Goal: Information Seeking & Learning: Check status

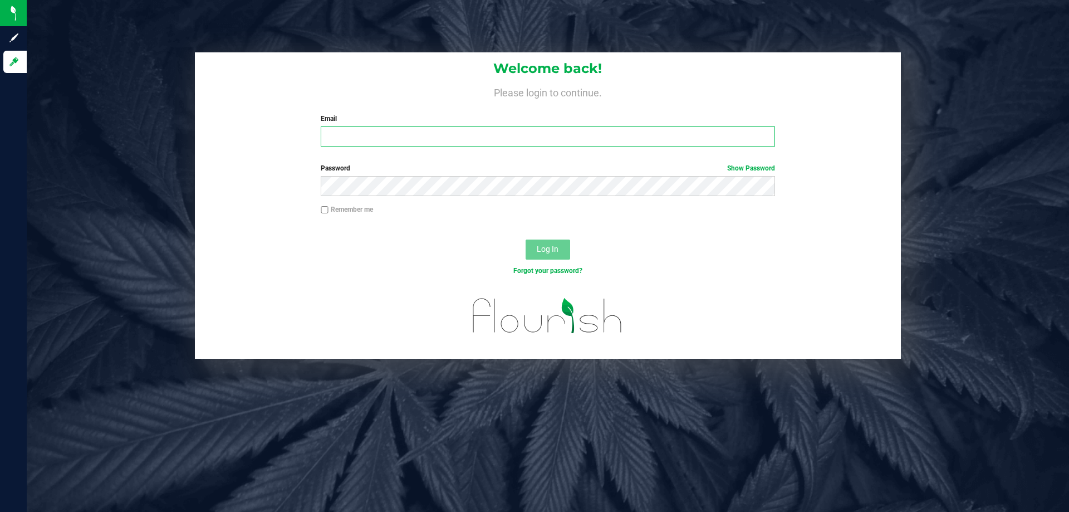
click at [526, 137] on input "Email" at bounding box center [548, 136] width 454 height 20
click at [468, 132] on input "Email" at bounding box center [548, 136] width 454 height 20
type input "[EMAIL_ADDRESS][DOMAIN_NAME]"
click at [525, 239] on button "Log In" at bounding box center [547, 249] width 45 height 20
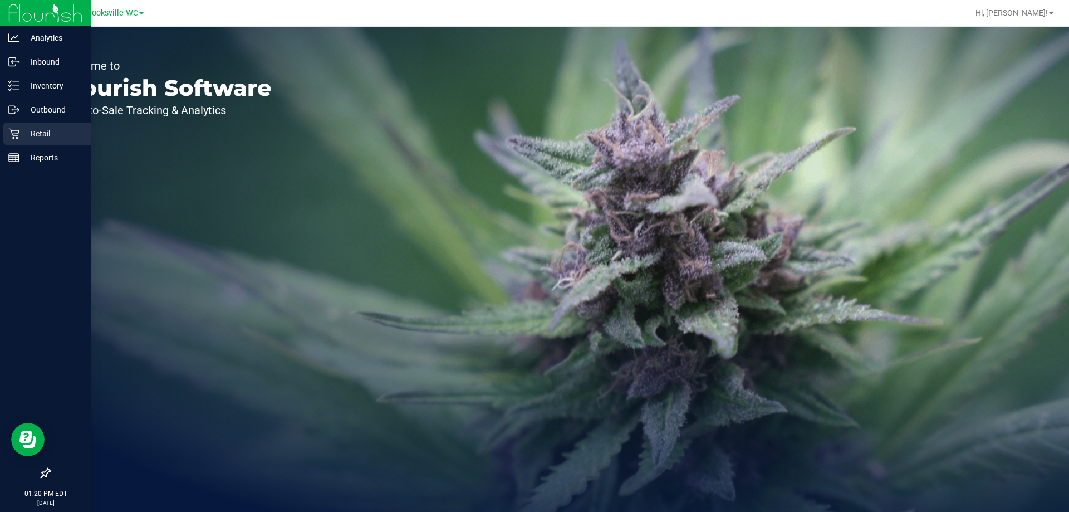
click at [19, 129] on p "Retail" at bounding box center [52, 133] width 67 height 13
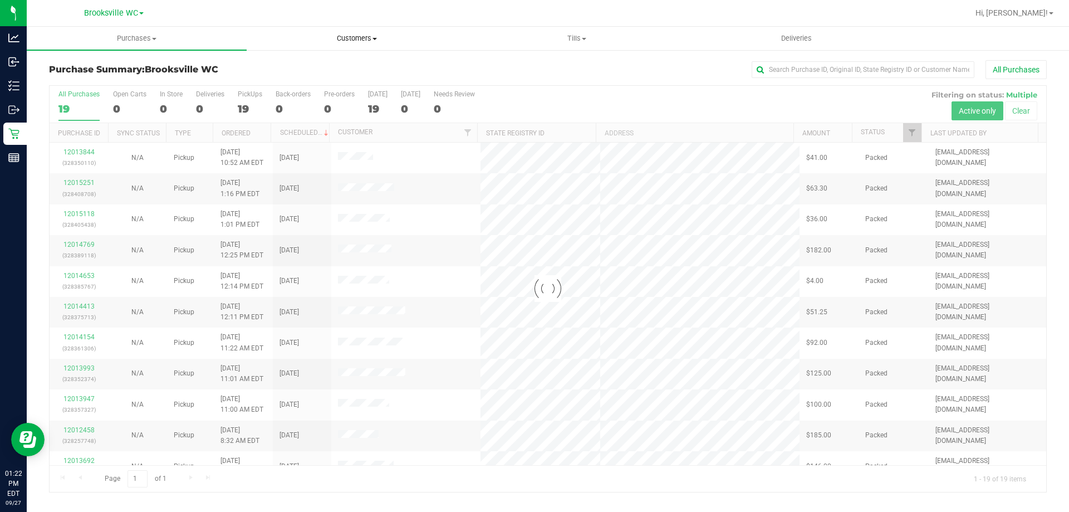
click at [350, 27] on div "Brooksville WC Hi, [PERSON_NAME]! Purchases Summary of purchases Fulfillment Al…" at bounding box center [548, 256] width 1042 height 512
click at [350, 42] on span "Customers" at bounding box center [356, 38] width 219 height 10
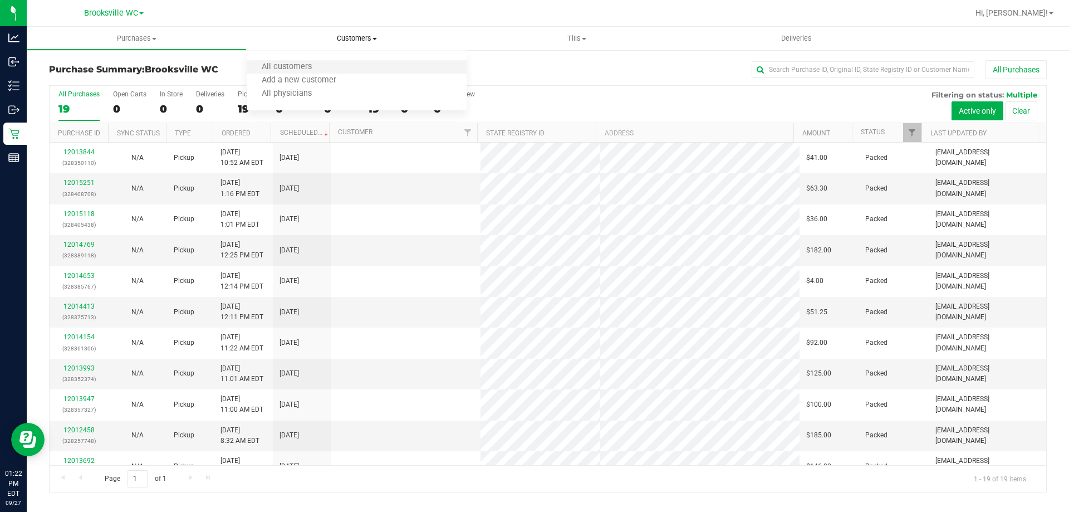
click at [336, 72] on li "All customers" at bounding box center [357, 67] width 220 height 13
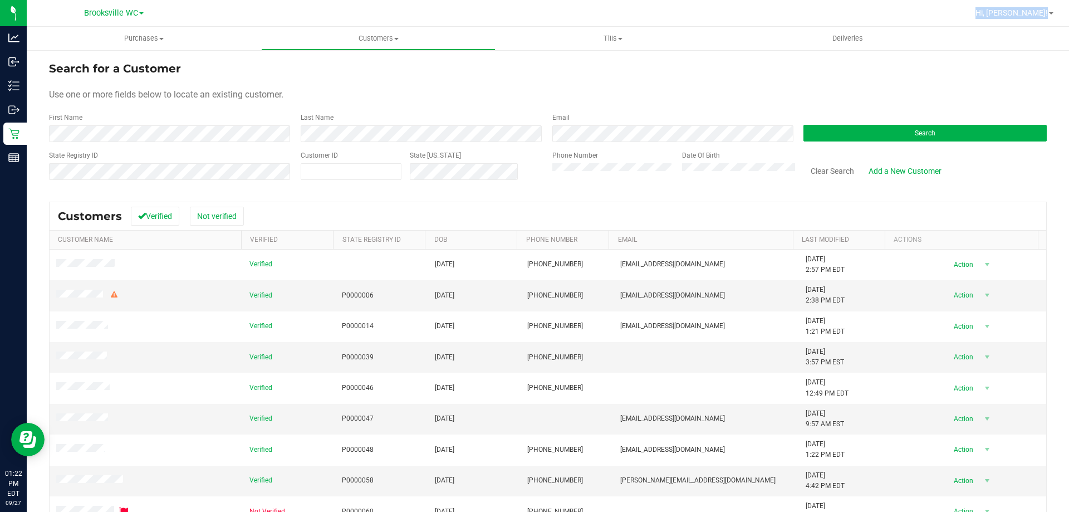
click at [382, 161] on div "Customer ID" at bounding box center [351, 170] width 101 height 40
click at [384, 167] on span at bounding box center [351, 171] width 101 height 17
type input "691505"
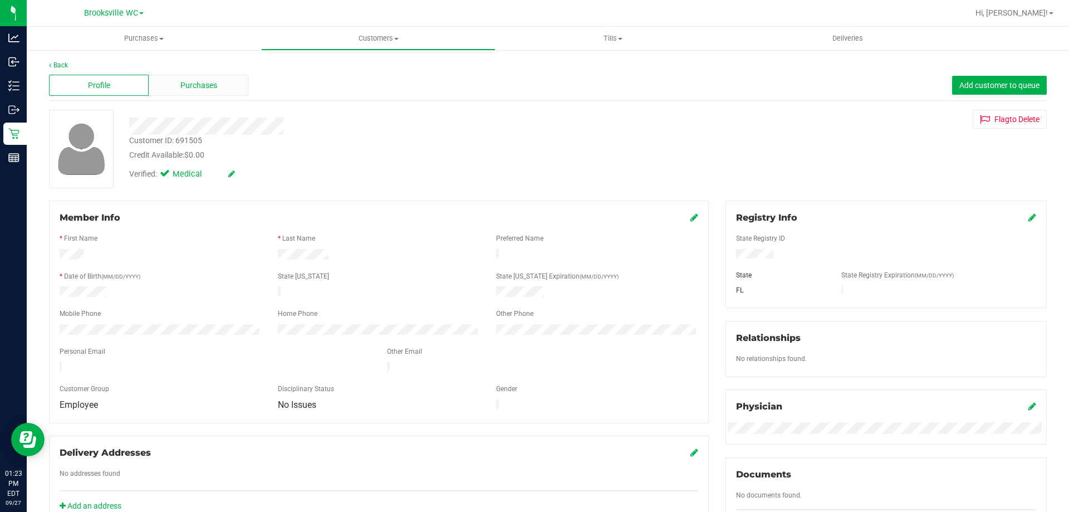
click at [216, 78] on div "Purchases" at bounding box center [199, 85] width 100 height 21
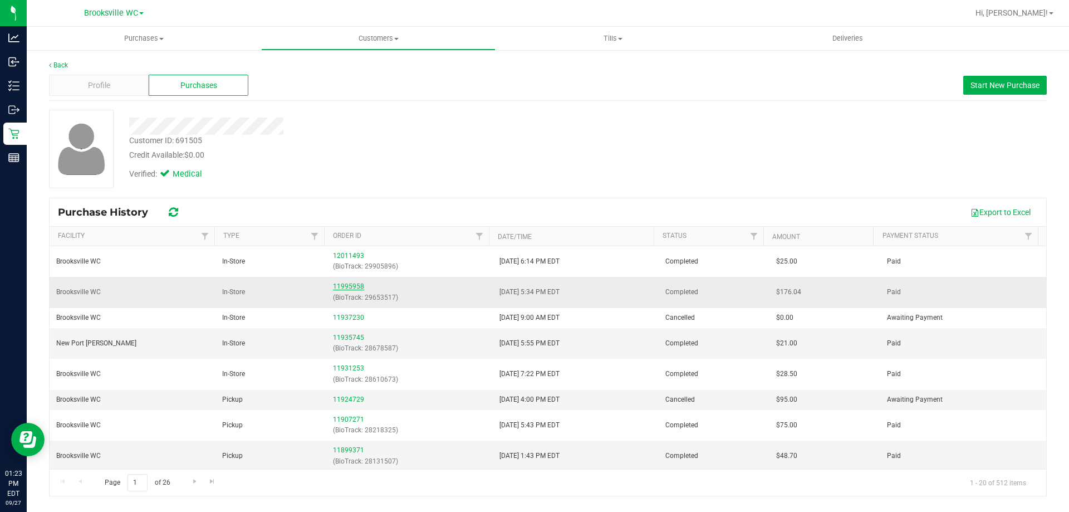
click at [352, 286] on link "11995958" at bounding box center [348, 286] width 31 height 8
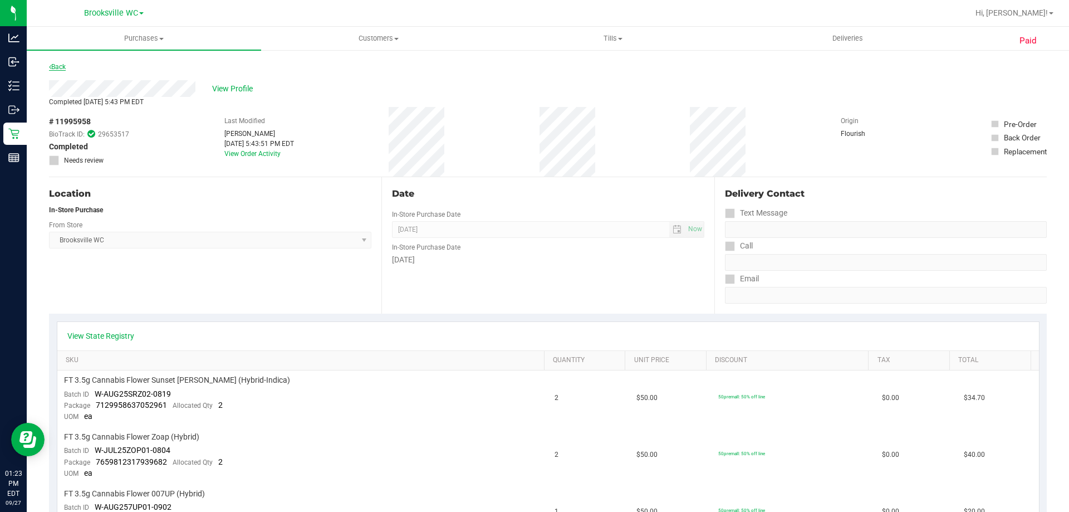
click at [63, 65] on link "Back" at bounding box center [57, 67] width 17 height 8
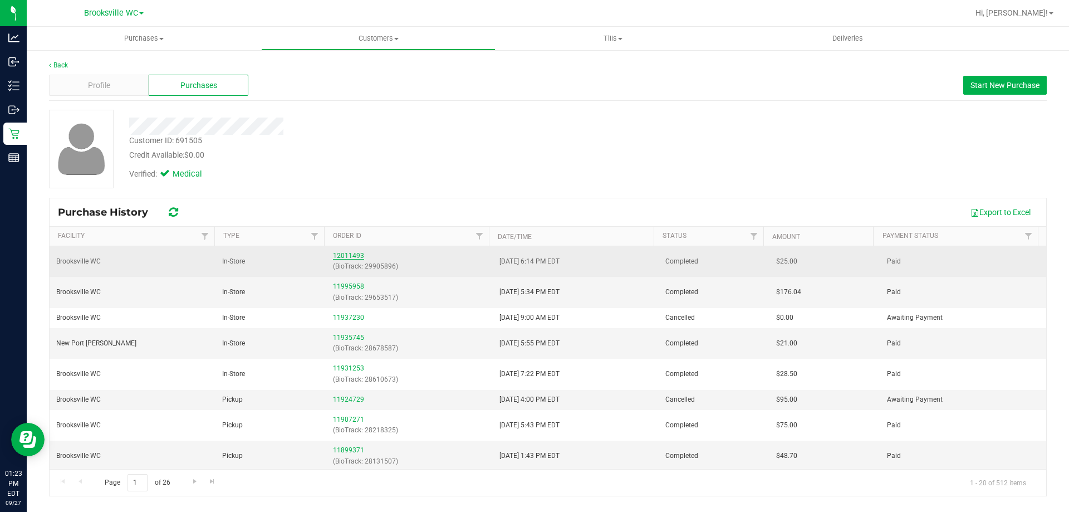
click at [344, 258] on link "12011493" at bounding box center [348, 256] width 31 height 8
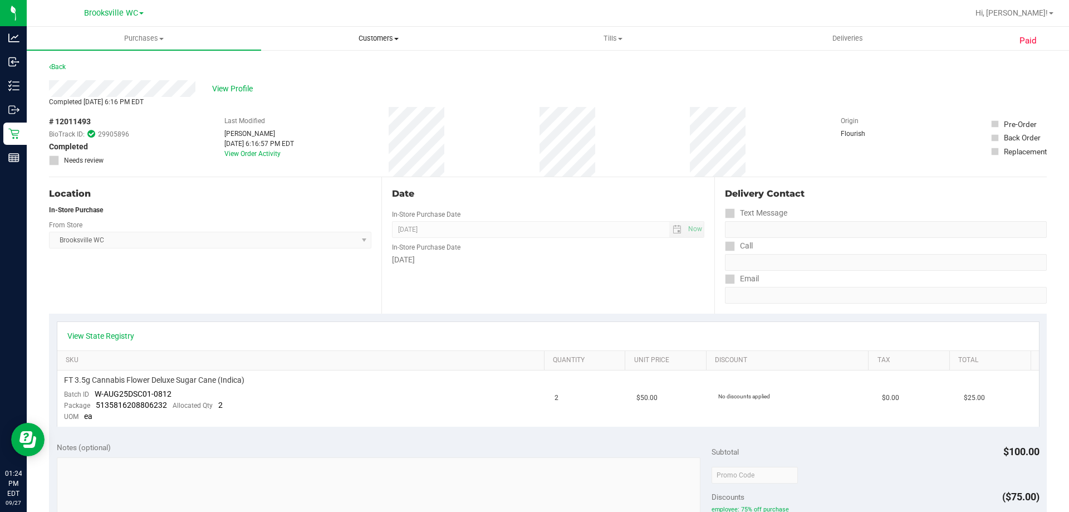
click at [361, 39] on span "Customers" at bounding box center [378, 38] width 233 height 10
click at [356, 71] on li "All customers" at bounding box center [378, 67] width 234 height 13
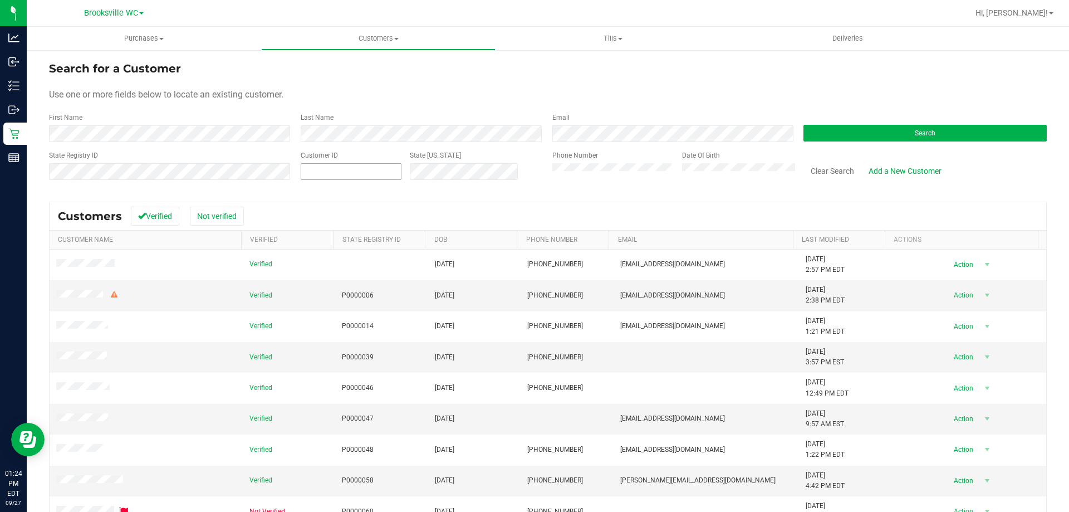
click at [346, 171] on span at bounding box center [351, 171] width 101 height 17
type input "1412087"
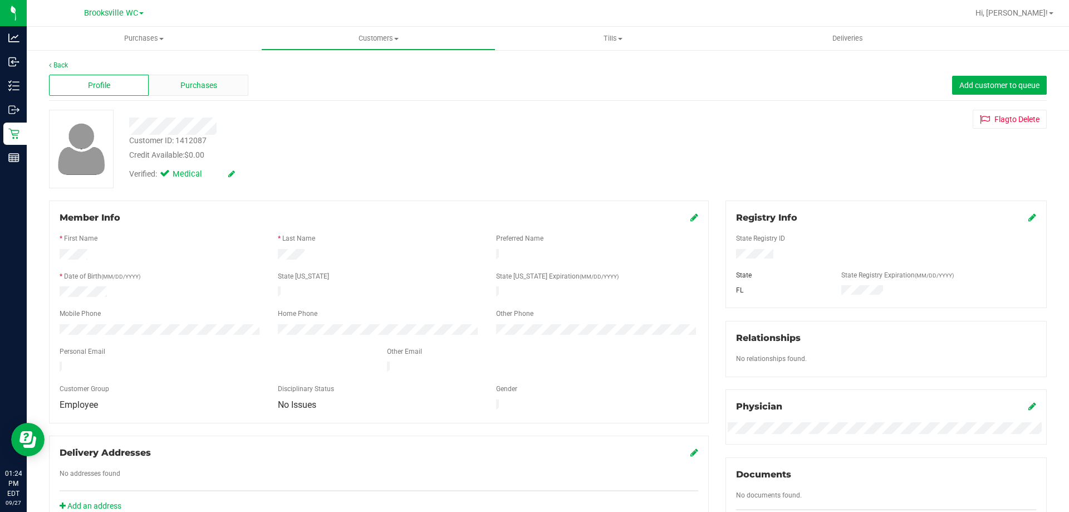
click at [174, 78] on div "Purchases" at bounding box center [199, 85] width 100 height 21
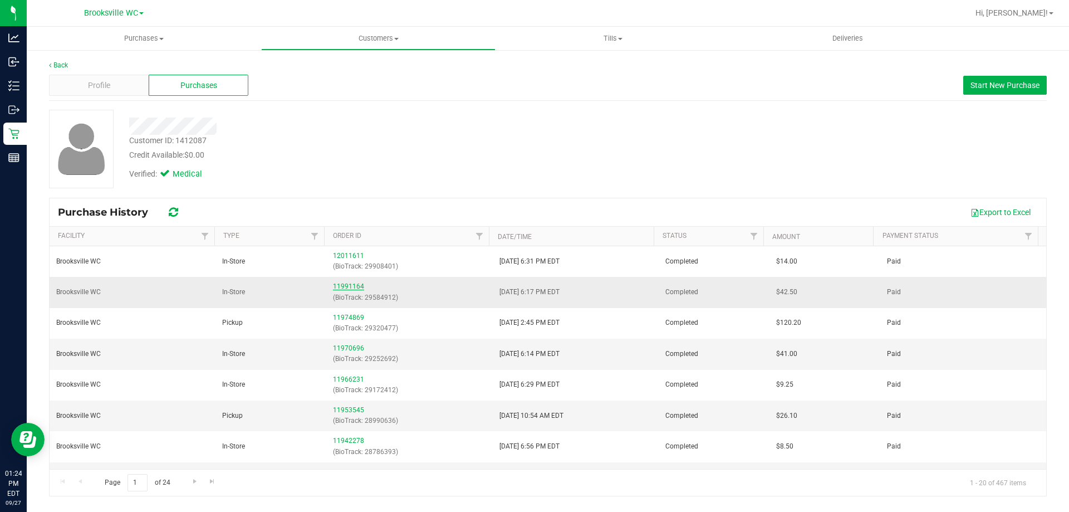
click at [348, 288] on link "11991164" at bounding box center [348, 286] width 31 height 8
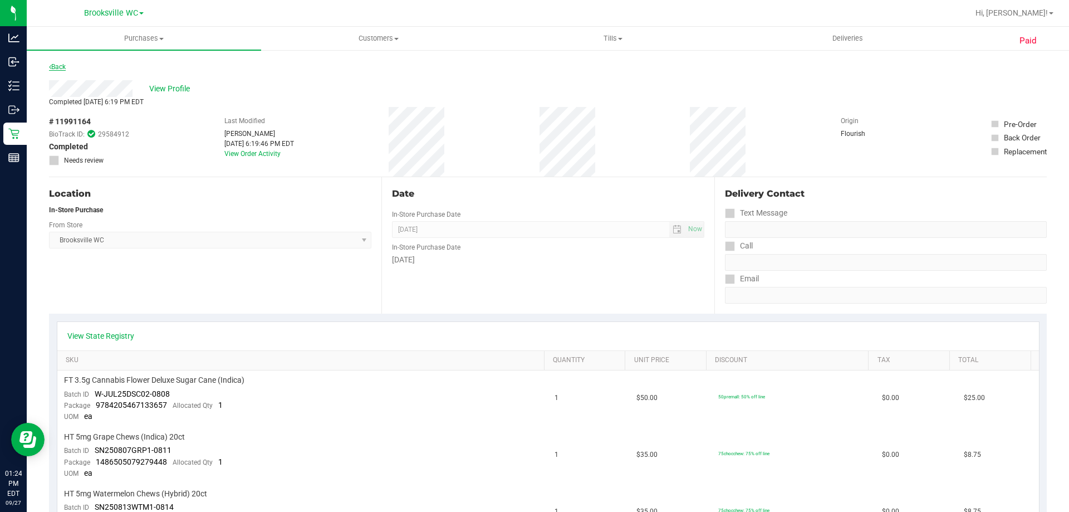
click at [57, 64] on link "Back" at bounding box center [57, 67] width 17 height 8
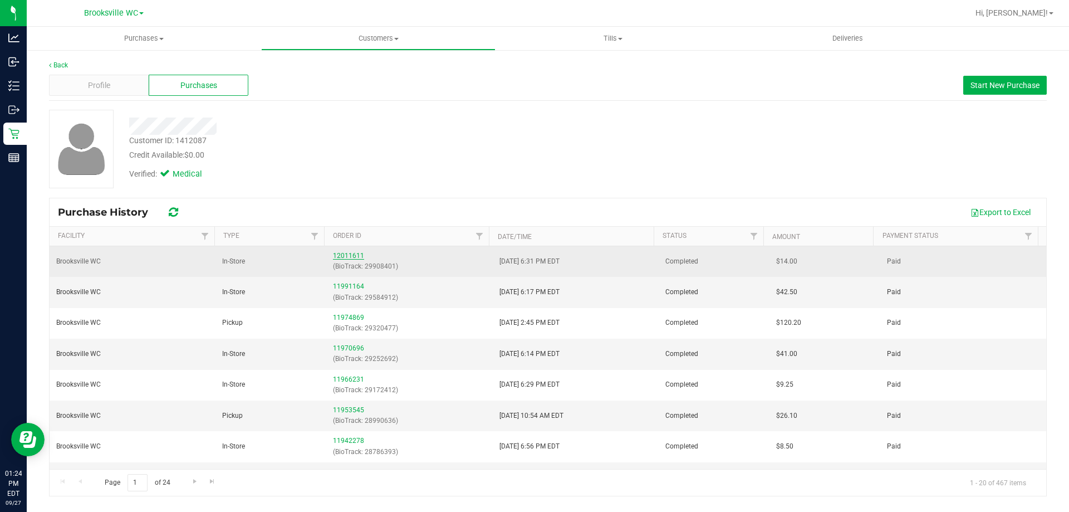
click at [350, 254] on link "12011611" at bounding box center [348, 256] width 31 height 8
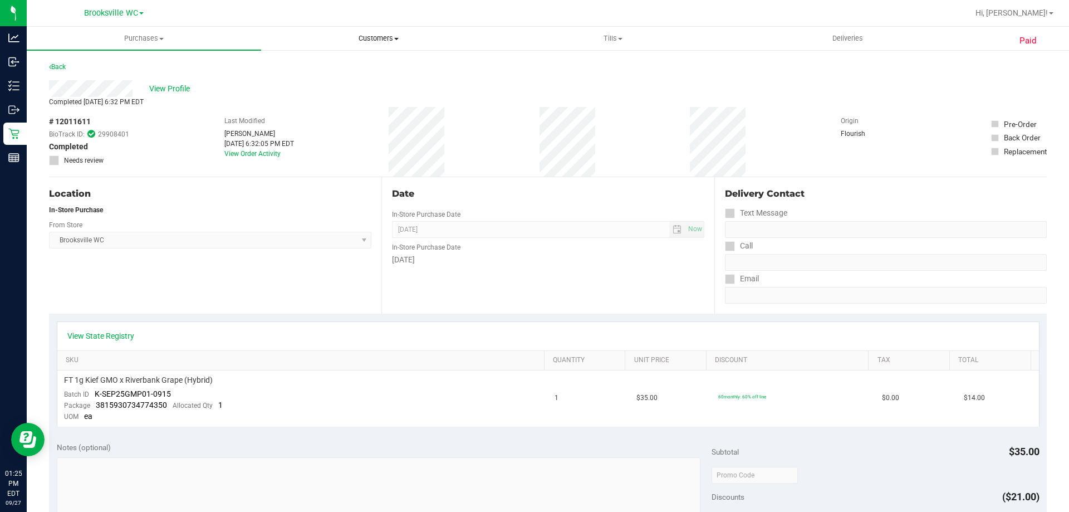
click at [366, 37] on span "Customers" at bounding box center [378, 38] width 233 height 10
click at [379, 71] on li "All customers" at bounding box center [378, 67] width 234 height 13
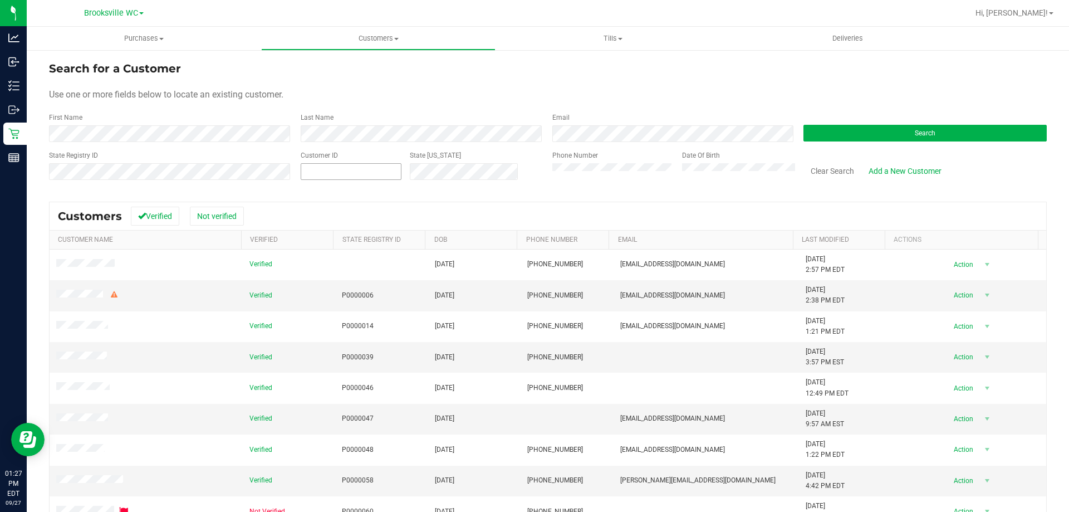
click at [401, 173] on span at bounding box center [351, 171] width 101 height 17
type input "645056"
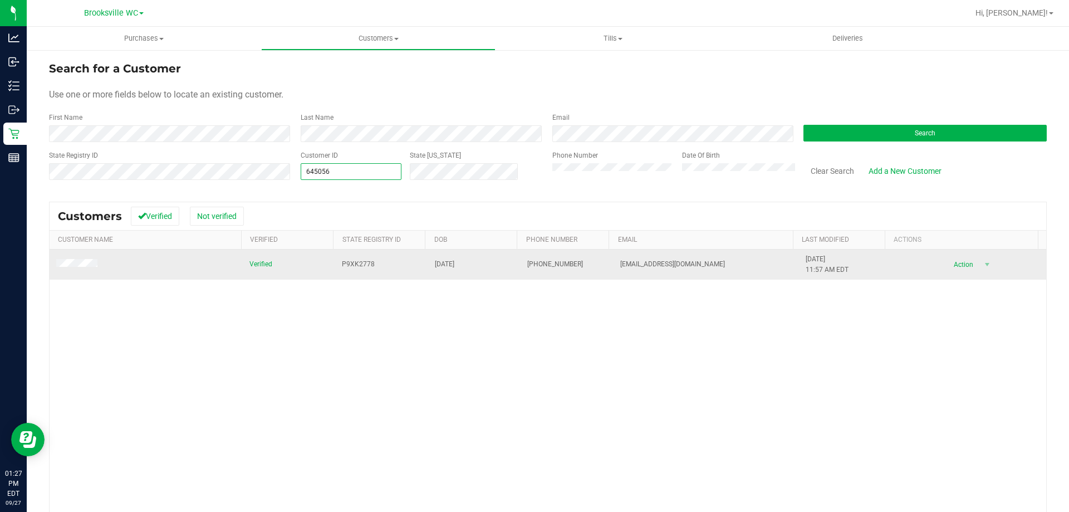
click at [76, 252] on td at bounding box center [146, 264] width 193 height 30
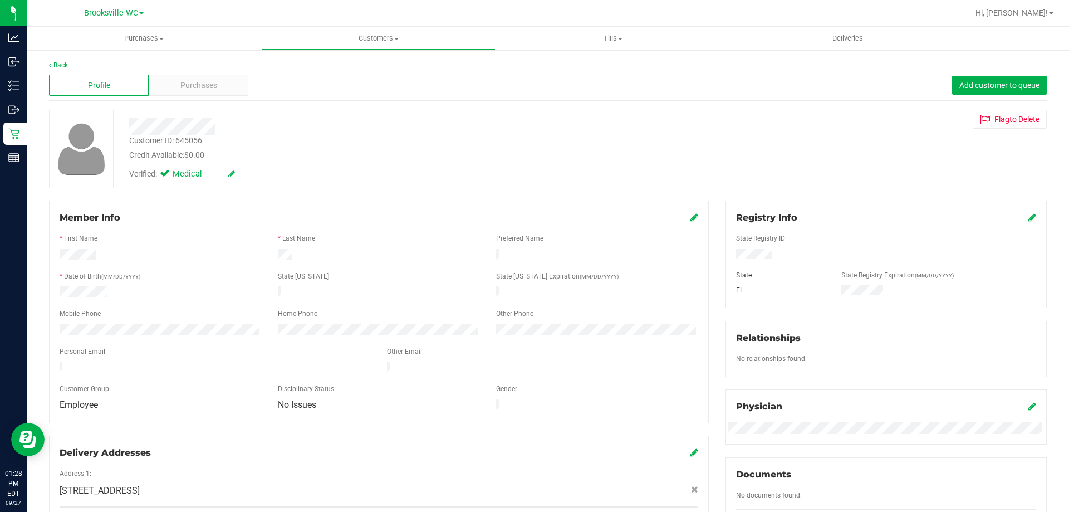
click at [310, 82] on div "Profile Purchases Add customer to queue" at bounding box center [548, 85] width 998 height 31
click at [199, 85] on span "Purchases" at bounding box center [198, 86] width 37 height 12
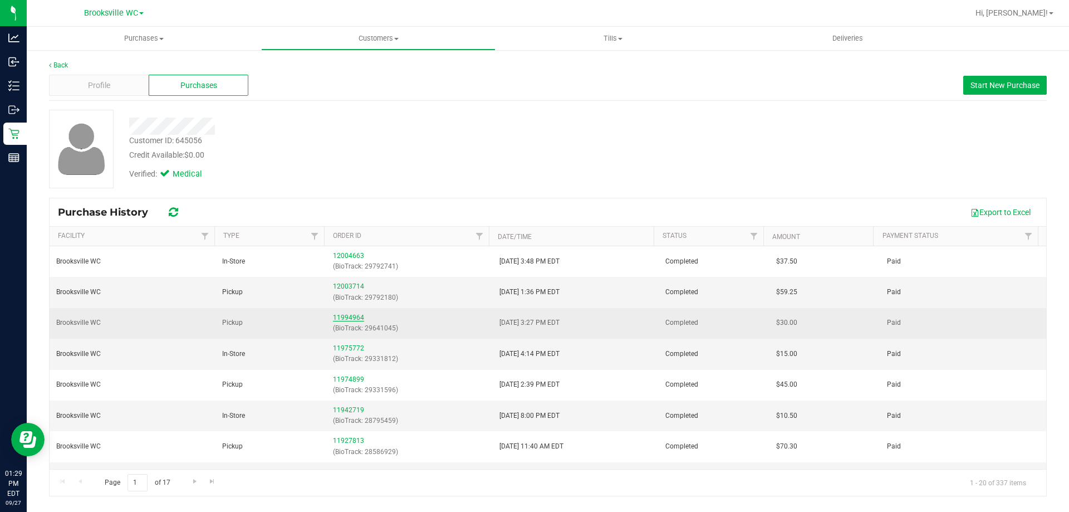
click at [353, 317] on link "11994964" at bounding box center [348, 317] width 31 height 8
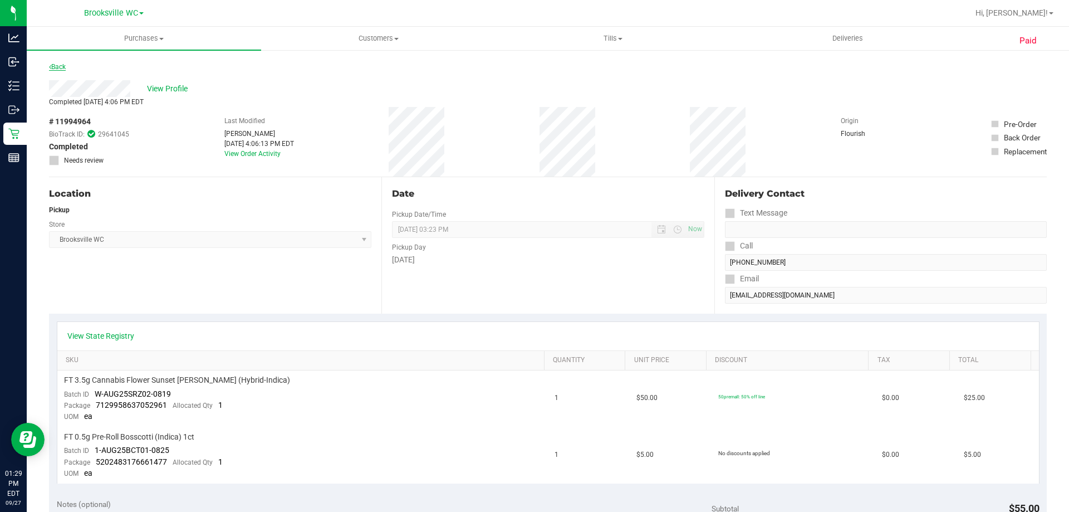
click at [63, 65] on link "Back" at bounding box center [57, 67] width 17 height 8
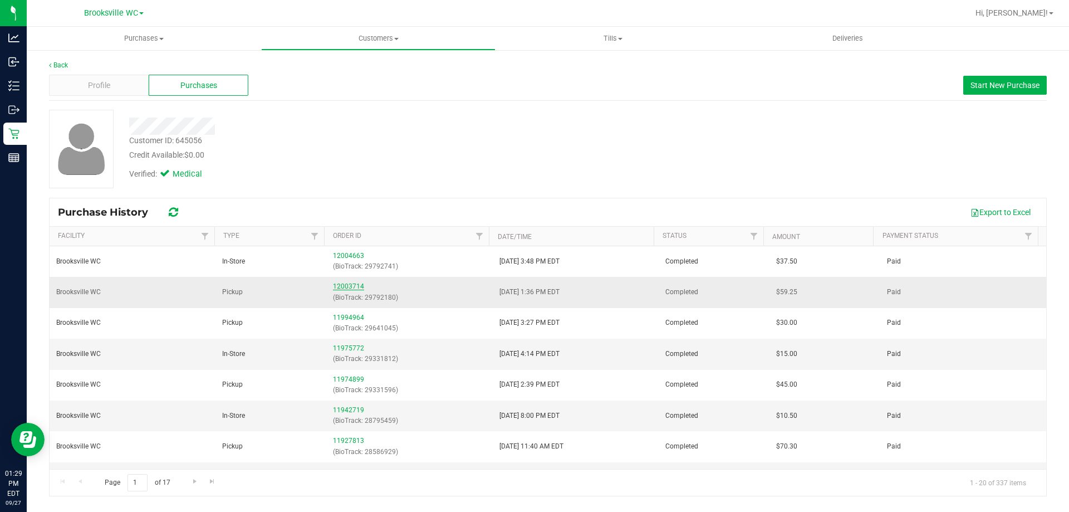
click at [342, 284] on link "12003714" at bounding box center [348, 286] width 31 height 8
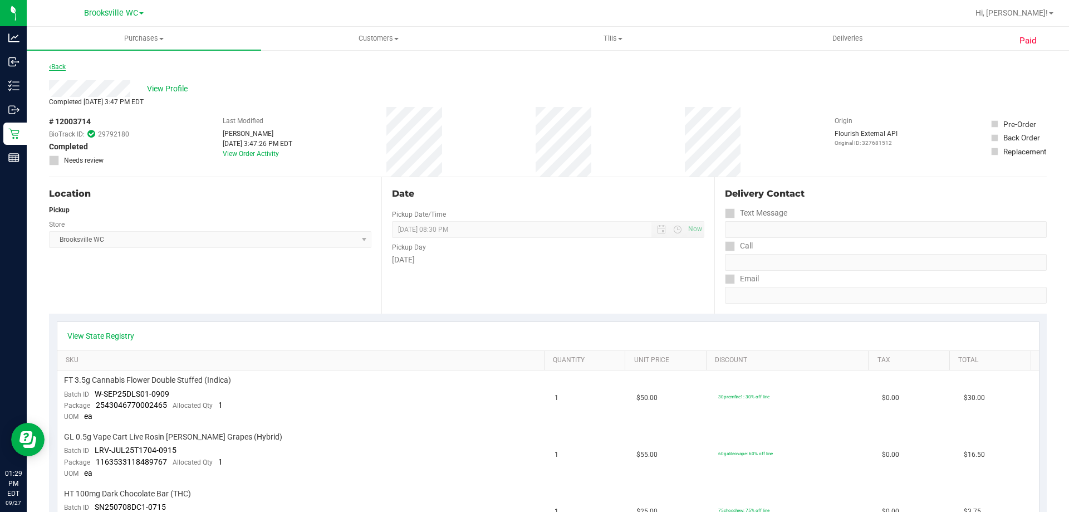
click at [60, 66] on link "Back" at bounding box center [57, 67] width 17 height 8
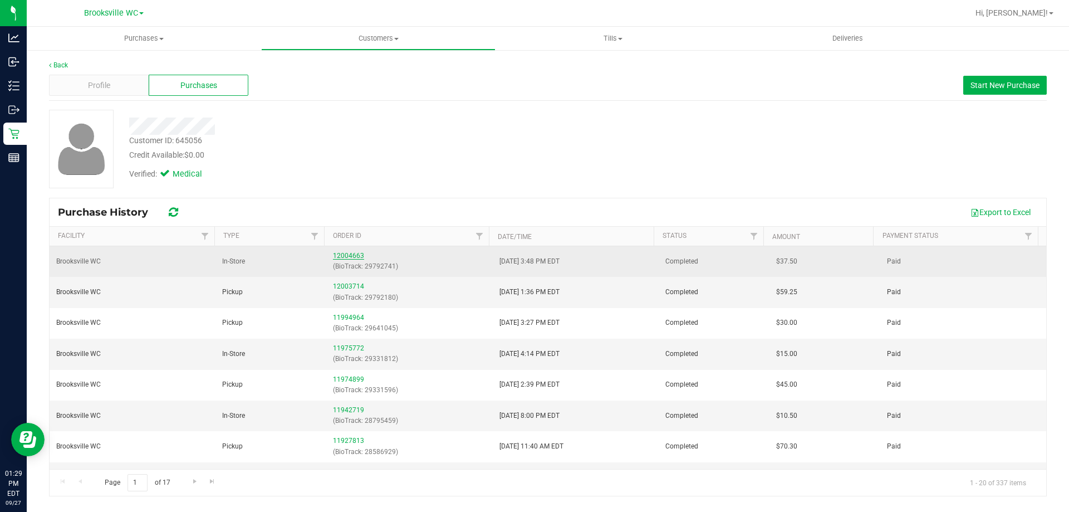
click at [353, 257] on link "12004663" at bounding box center [348, 256] width 31 height 8
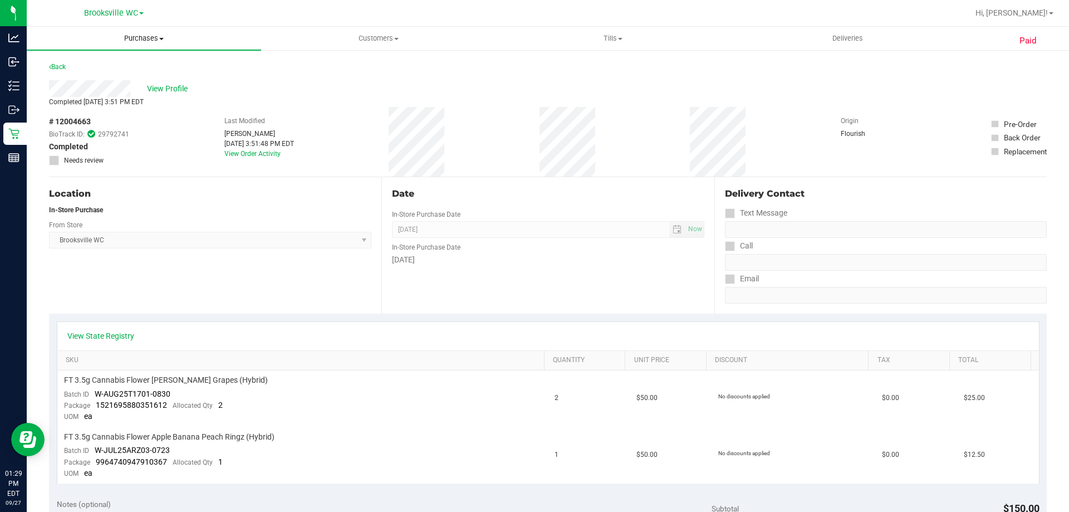
click at [150, 40] on span "Purchases" at bounding box center [144, 38] width 234 height 10
click at [134, 78] on li "Fulfillment" at bounding box center [144, 80] width 234 height 13
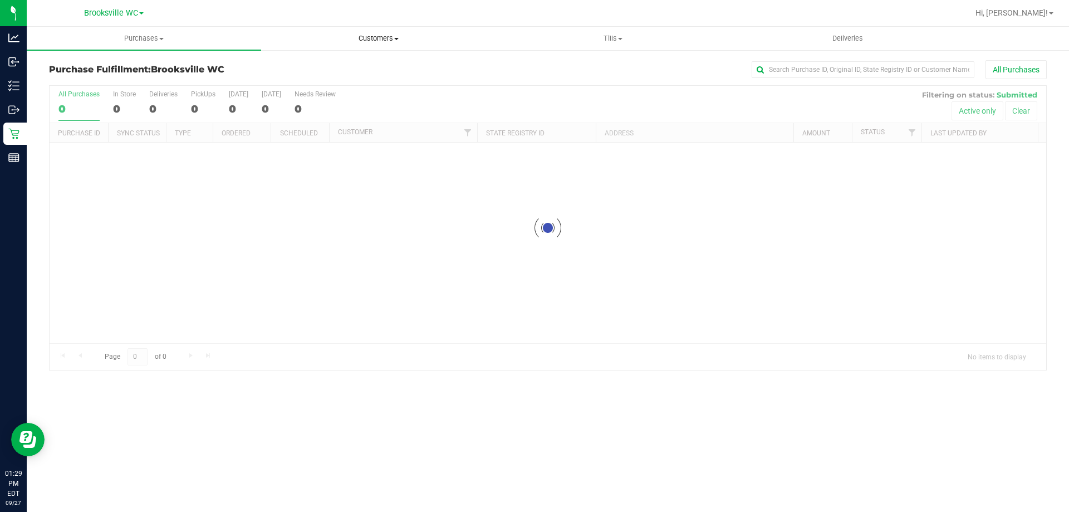
click at [375, 38] on span "Customers" at bounding box center [378, 38] width 233 height 10
click at [385, 72] on li "All customers" at bounding box center [378, 67] width 234 height 13
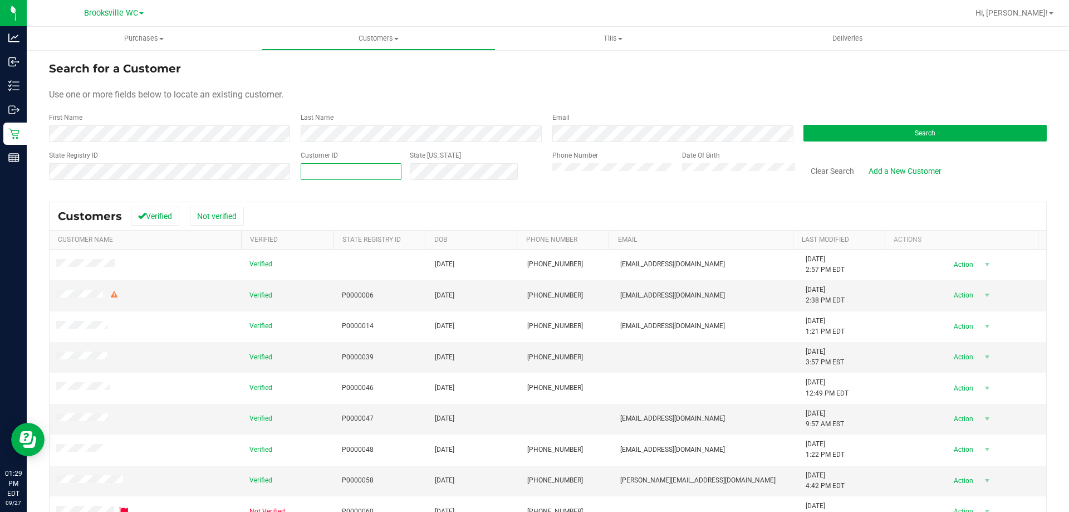
click at [351, 166] on span at bounding box center [351, 171] width 101 height 17
type input "1570528"
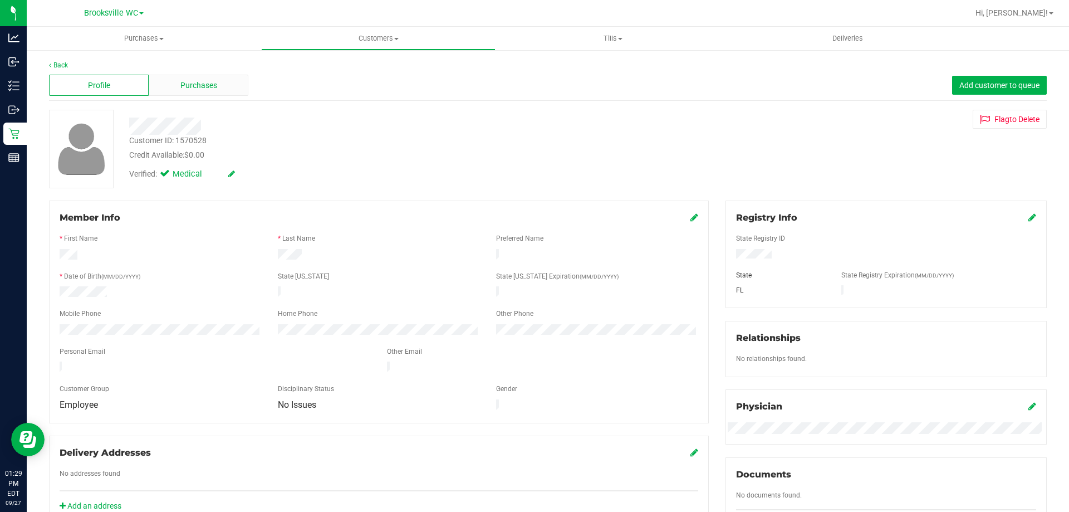
click at [199, 76] on div "Purchases" at bounding box center [199, 85] width 100 height 21
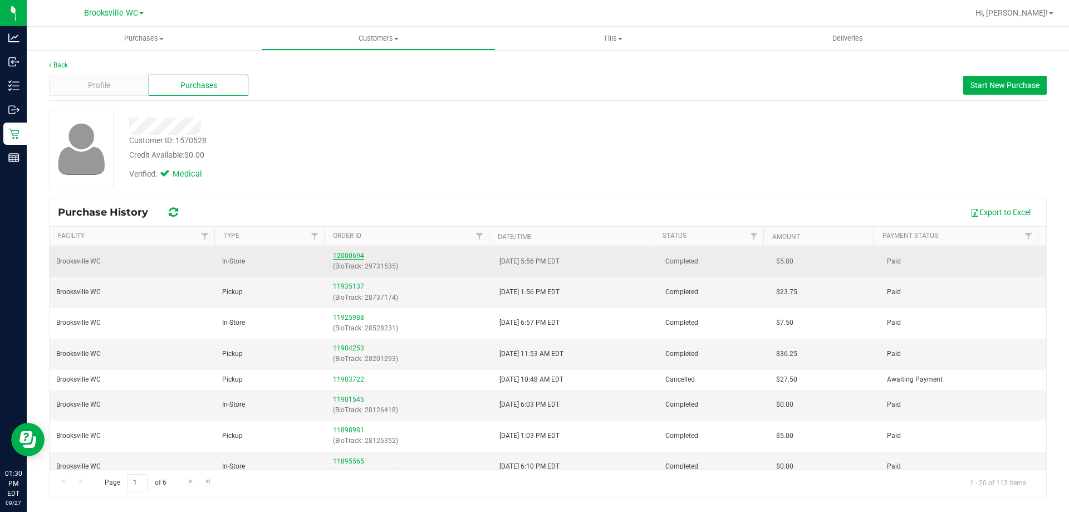
click at [347, 254] on link "12000694" at bounding box center [348, 256] width 31 height 8
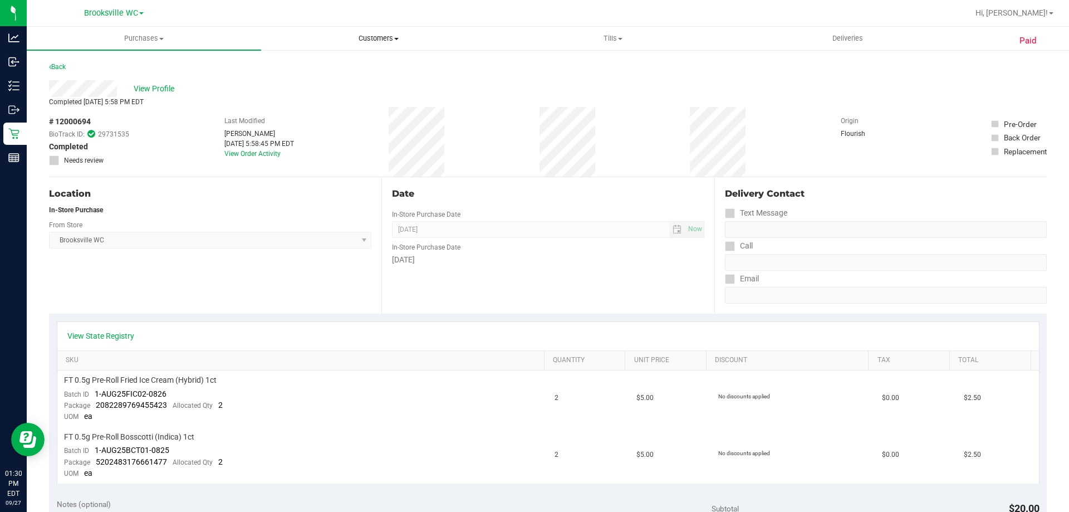
click at [381, 35] on span "Customers" at bounding box center [378, 38] width 233 height 10
click at [357, 71] on li "All customers" at bounding box center [378, 67] width 234 height 13
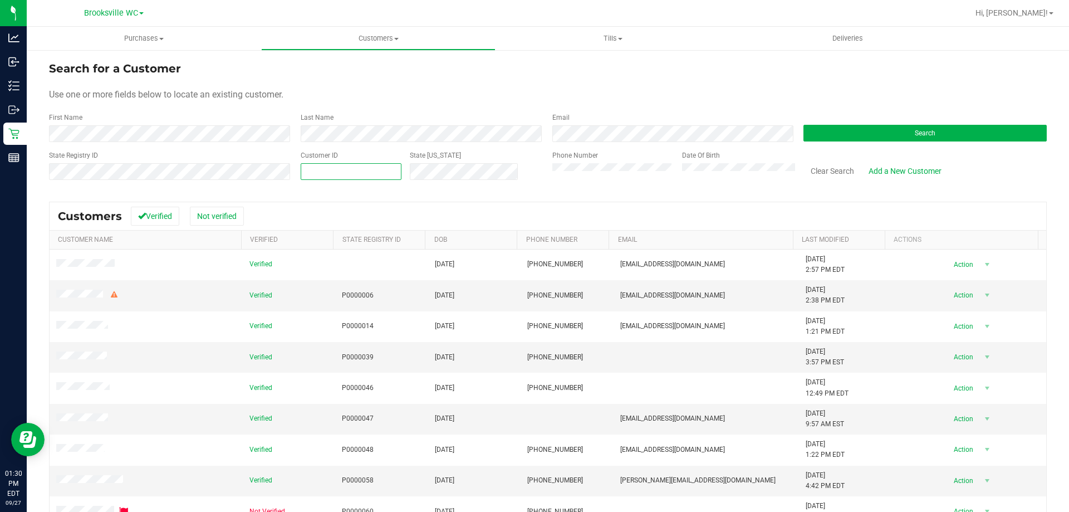
click at [380, 170] on span at bounding box center [351, 171] width 101 height 17
type input "641867"
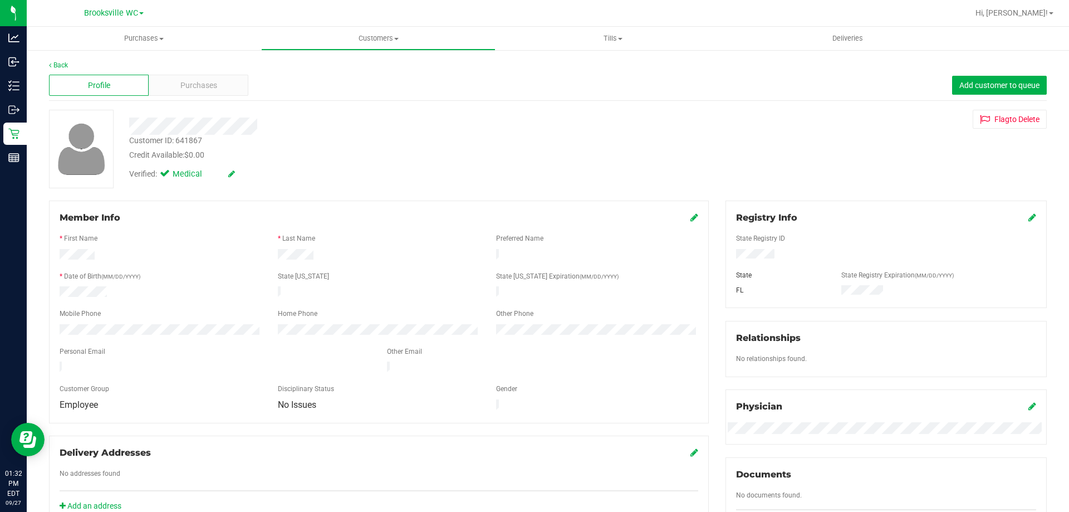
click at [229, 57] on div "Back Profile Purchases Add customer to queue Customer ID: 641867 Credit Availab…" at bounding box center [548, 427] width 1042 height 757
click at [212, 82] on span "Purchases" at bounding box center [198, 86] width 37 height 12
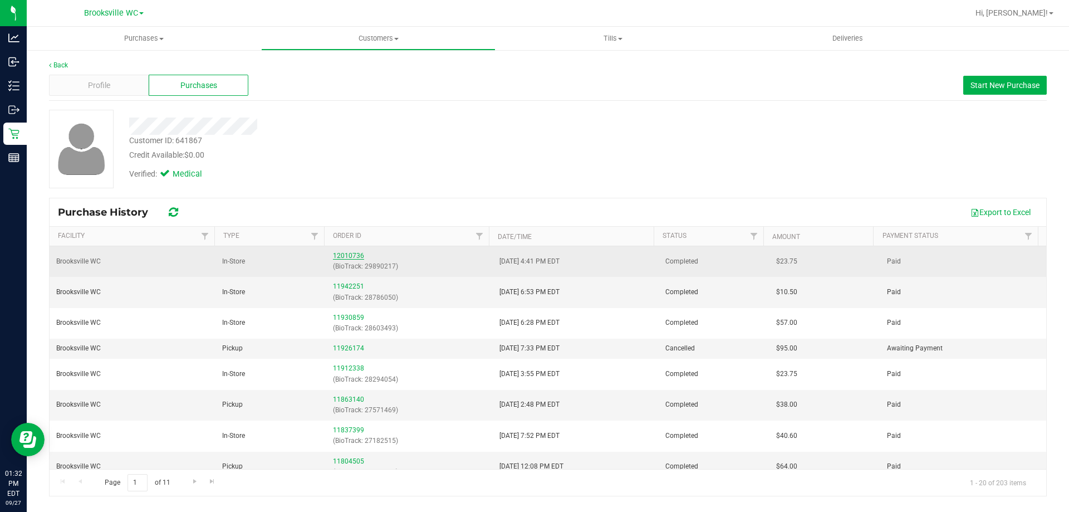
click at [346, 253] on link "12010736" at bounding box center [348, 256] width 31 height 8
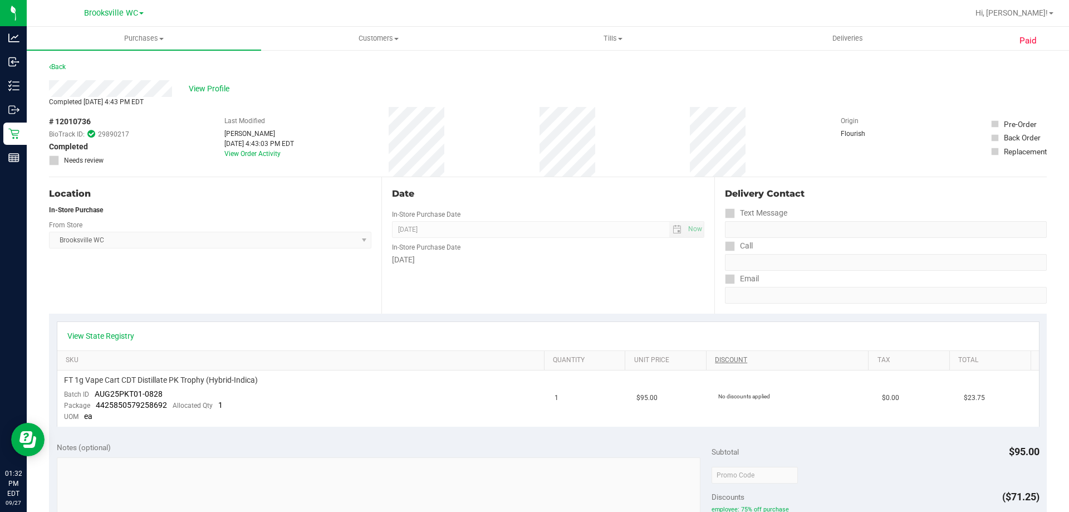
scroll to position [111, 0]
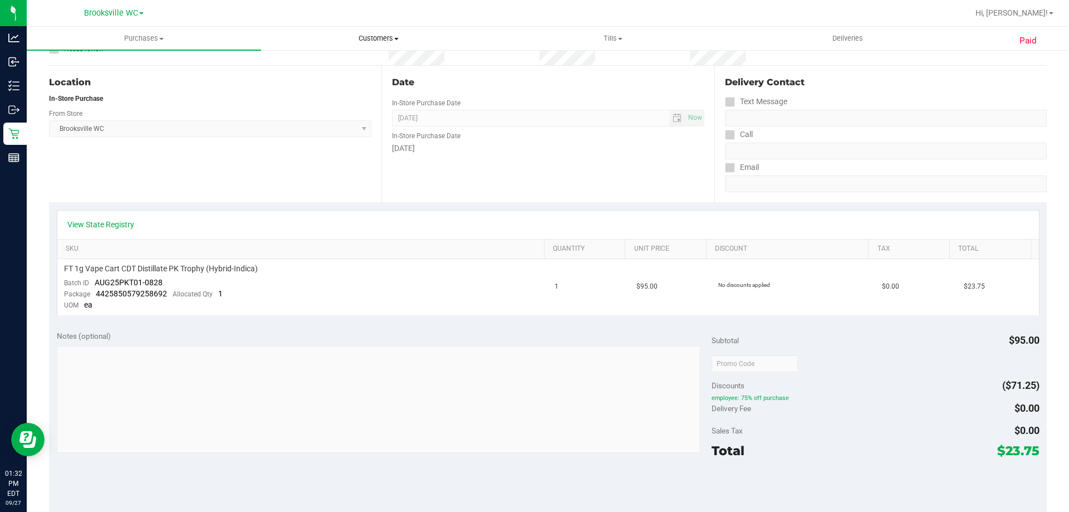
click at [377, 31] on uib-tab-heading "Customers All customers Add a new customer All physicians" at bounding box center [378, 38] width 233 height 22
click at [370, 35] on span "Customers" at bounding box center [378, 38] width 234 height 10
click at [369, 39] on span "Customers" at bounding box center [378, 38] width 234 height 10
click at [337, 67] on span "All customers" at bounding box center [301, 66] width 80 height 9
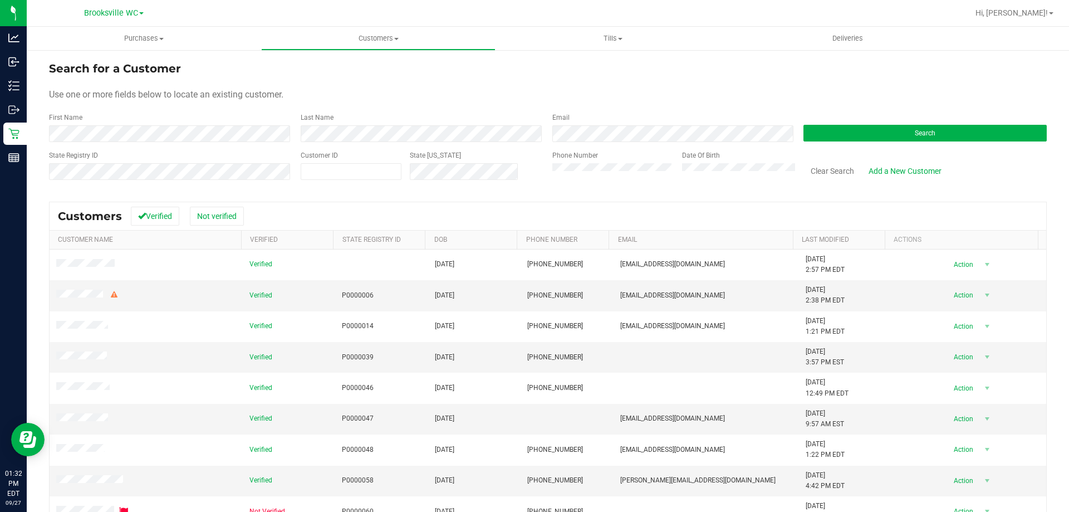
click at [351, 160] on div "Customer ID" at bounding box center [351, 170] width 101 height 40
click at [362, 179] on span at bounding box center [351, 171] width 101 height 17
click at [365, 172] on span at bounding box center [351, 171] width 101 height 17
type input "80386"
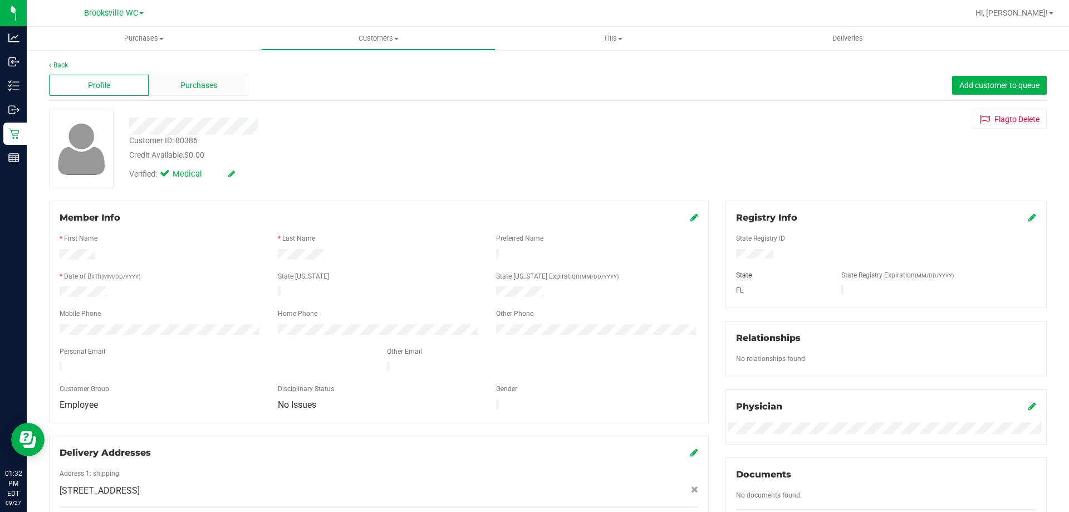
click at [205, 77] on div "Purchases" at bounding box center [199, 85] width 100 height 21
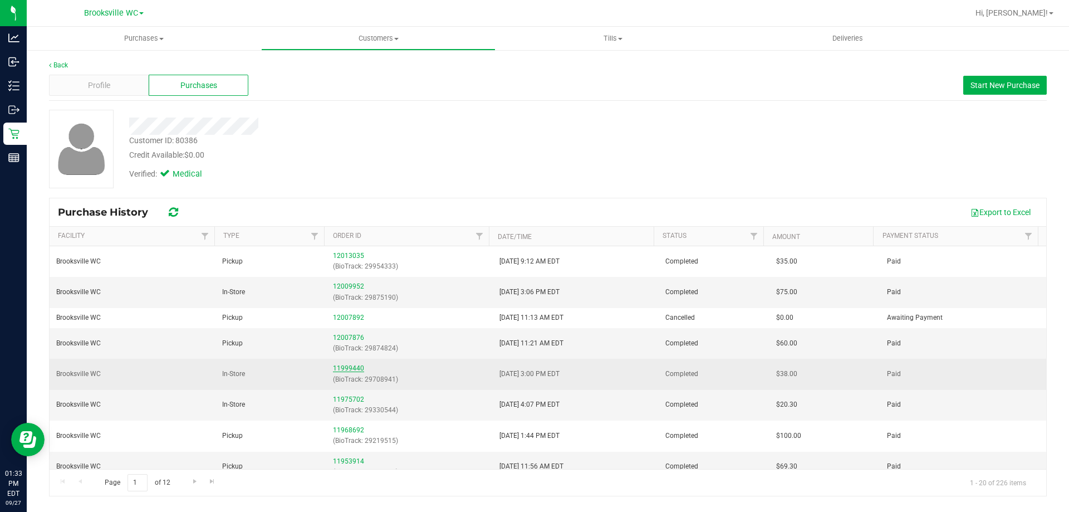
click at [351, 367] on link "11999440" at bounding box center [348, 368] width 31 height 8
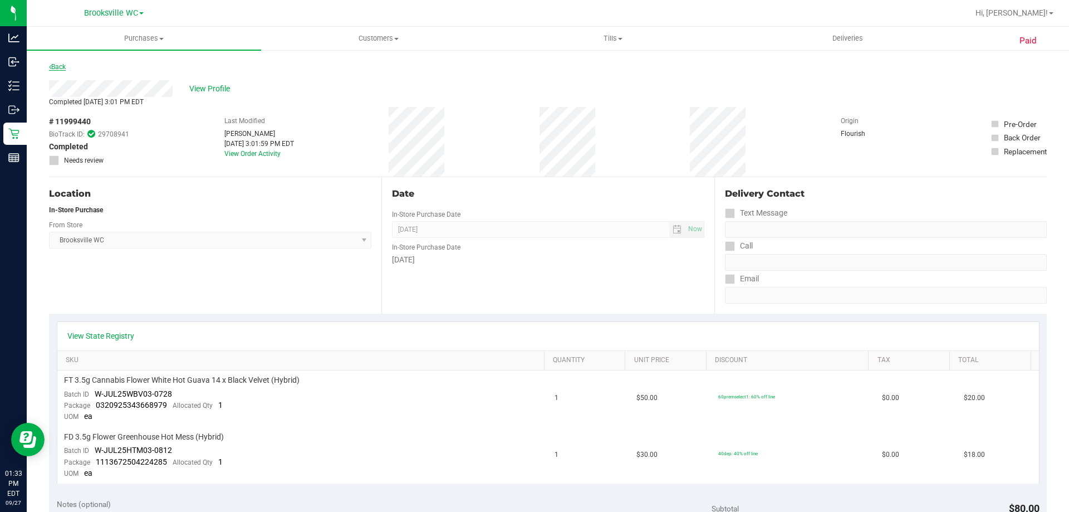
click at [62, 69] on link "Back" at bounding box center [57, 67] width 17 height 8
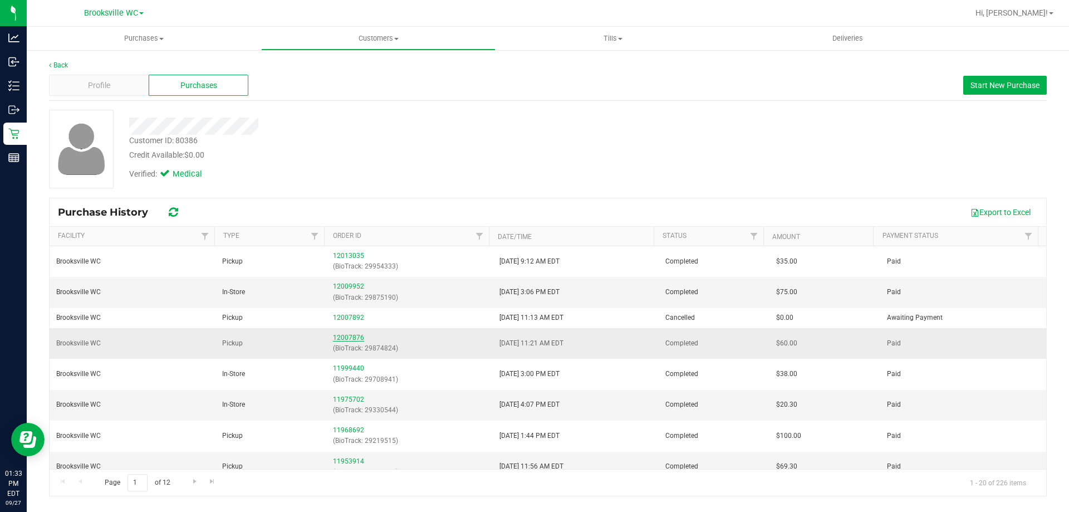
click at [357, 334] on link "12007876" at bounding box center [348, 337] width 31 height 8
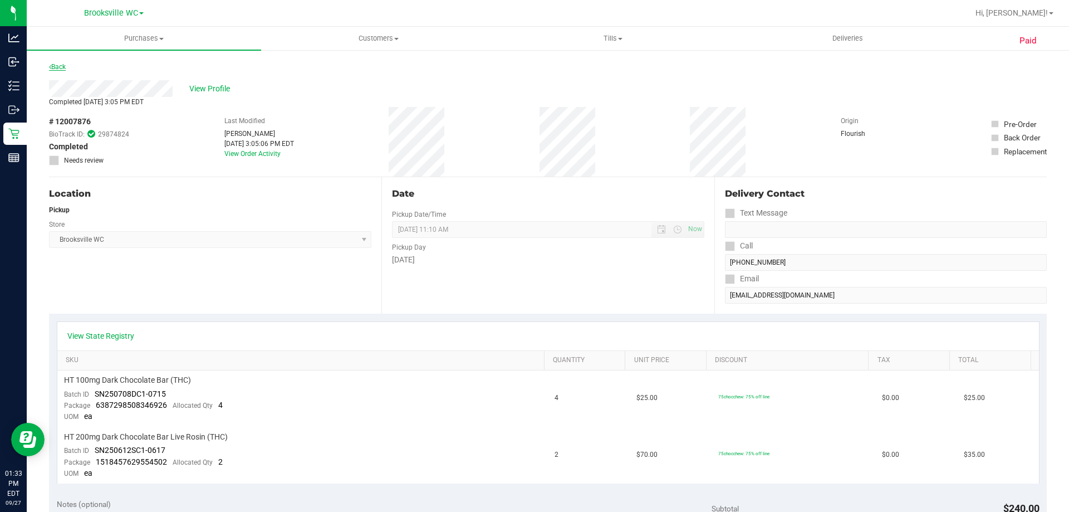
click at [61, 68] on link "Back" at bounding box center [57, 67] width 17 height 8
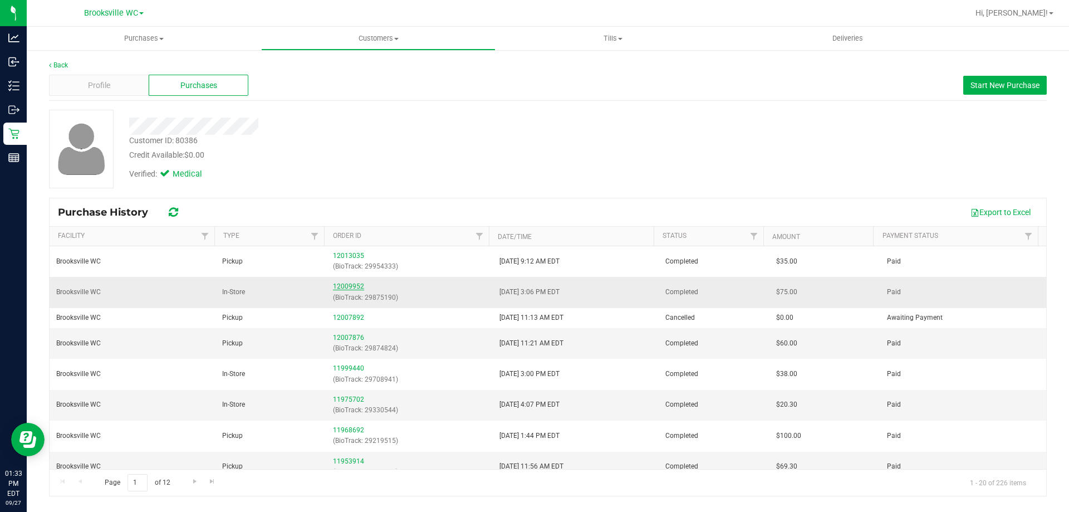
click at [352, 283] on link "12009952" at bounding box center [348, 286] width 31 height 8
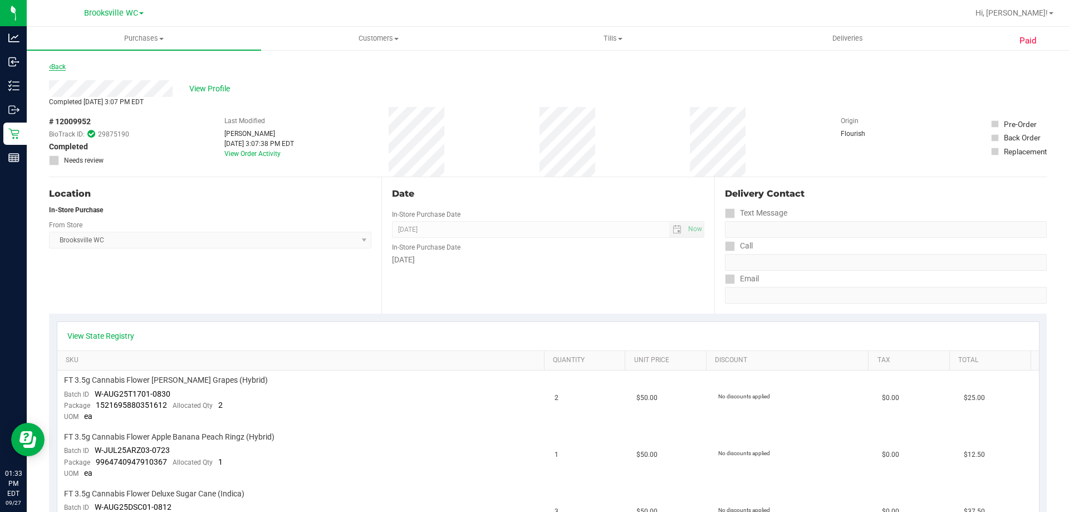
click at [65, 70] on link "Back" at bounding box center [57, 67] width 17 height 8
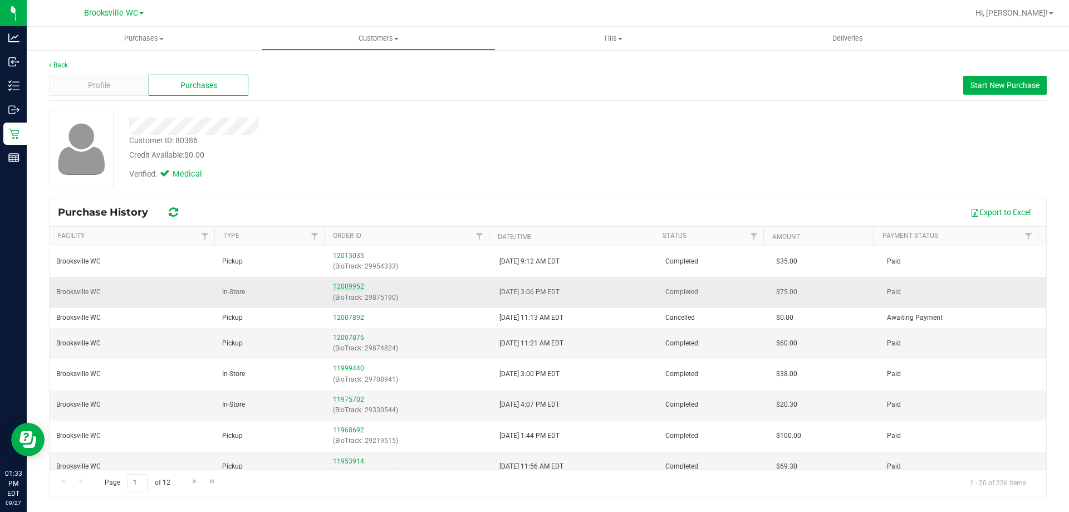
click at [352, 286] on link "12009952" at bounding box center [348, 286] width 31 height 8
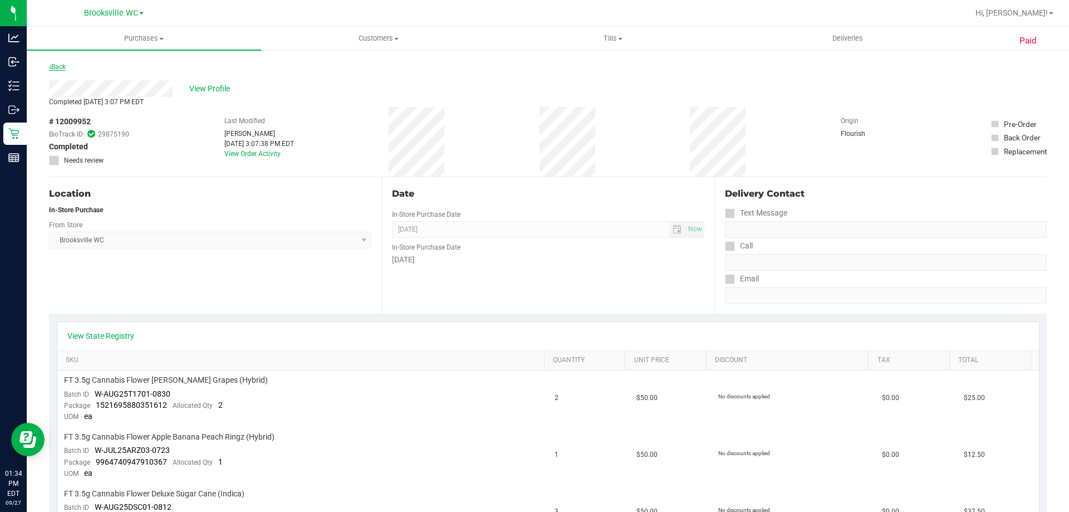
click at [56, 68] on link "Back" at bounding box center [57, 67] width 17 height 8
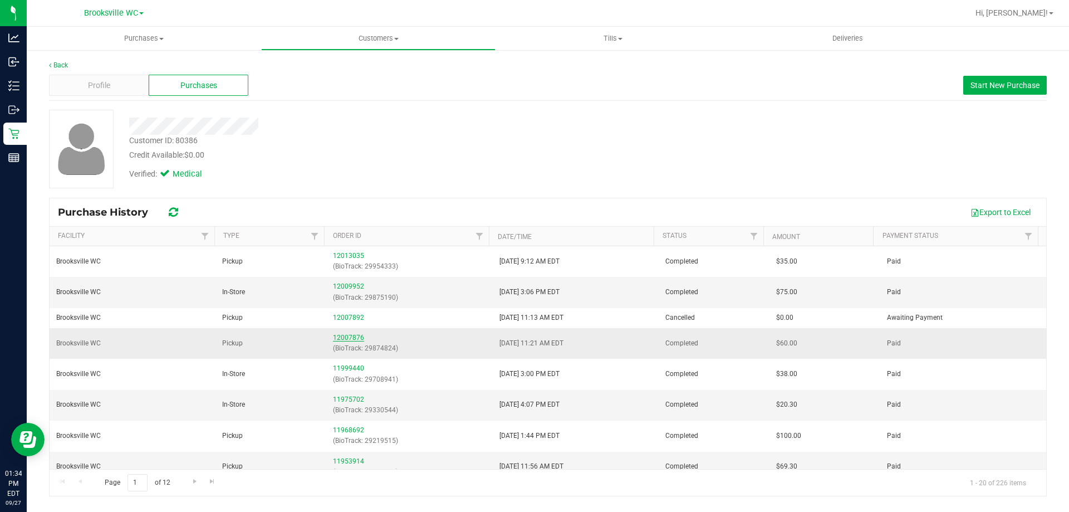
click at [336, 335] on link "12007876" at bounding box center [348, 337] width 31 height 8
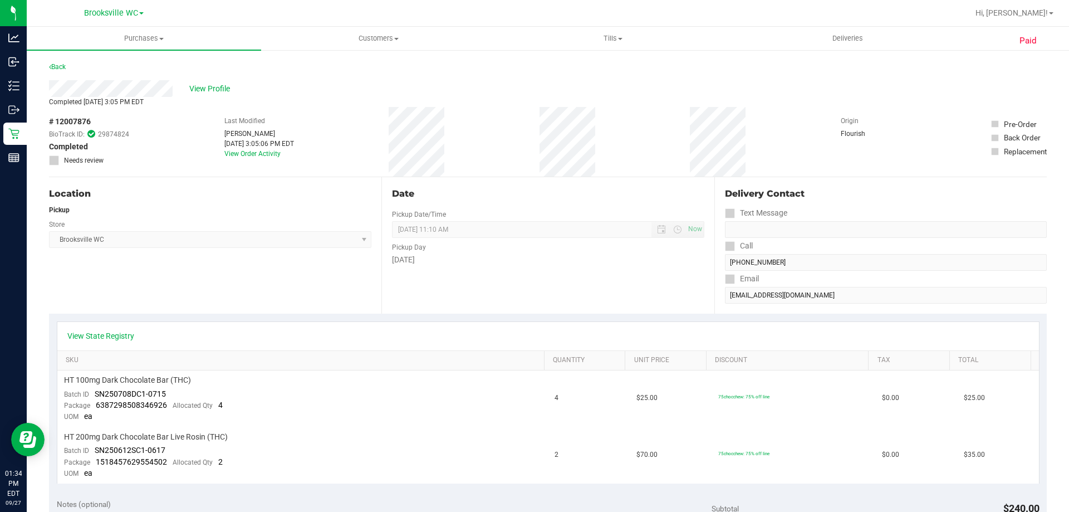
click at [66, 62] on div "Back" at bounding box center [57, 66] width 17 height 13
click at [60, 65] on link "Back" at bounding box center [57, 67] width 17 height 8
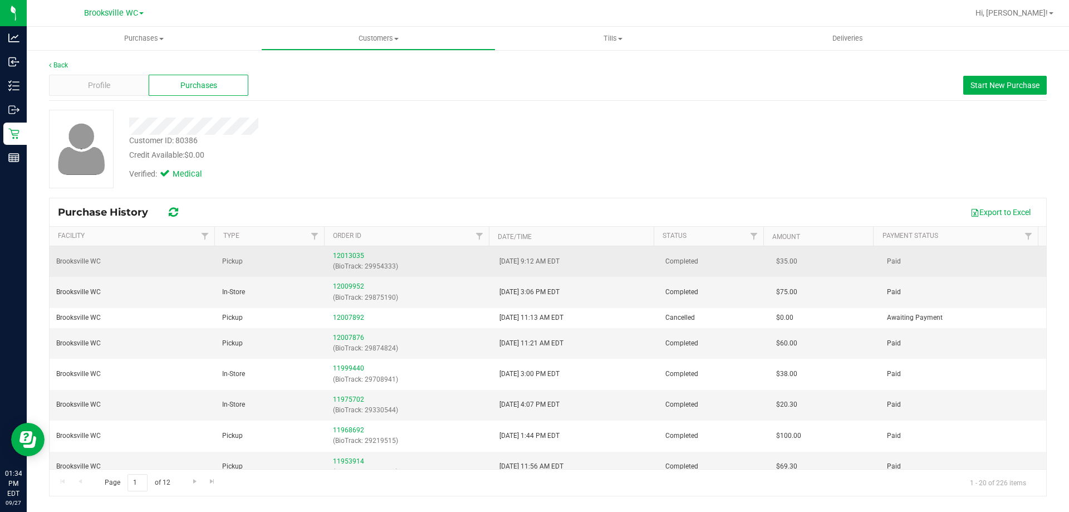
click at [342, 250] on div "12013035 (BioTrack: 29954333)" at bounding box center [409, 260] width 153 height 21
click at [350, 250] on div "12013035 (BioTrack: 29954333)" at bounding box center [409, 260] width 153 height 21
click at [351, 257] on link "12013035" at bounding box center [348, 256] width 31 height 8
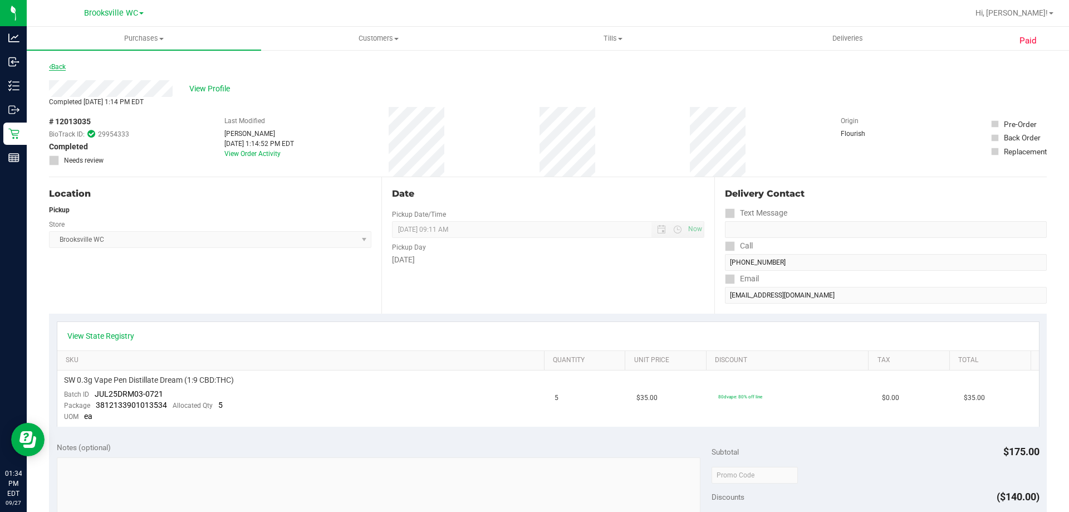
click at [66, 70] on link "Back" at bounding box center [57, 67] width 17 height 8
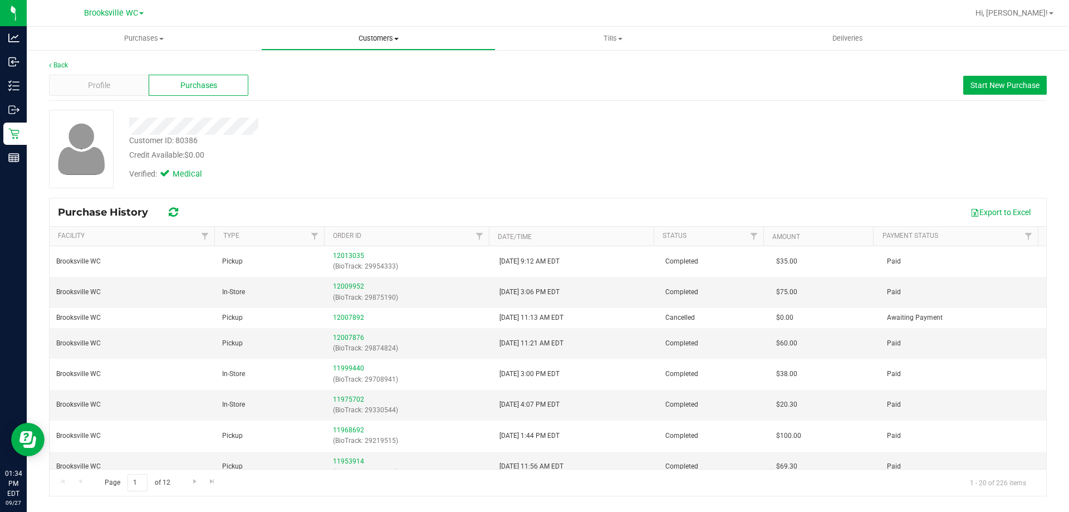
click at [361, 34] on span "Customers" at bounding box center [378, 38] width 233 height 10
click at [351, 71] on li "All customers" at bounding box center [378, 67] width 234 height 13
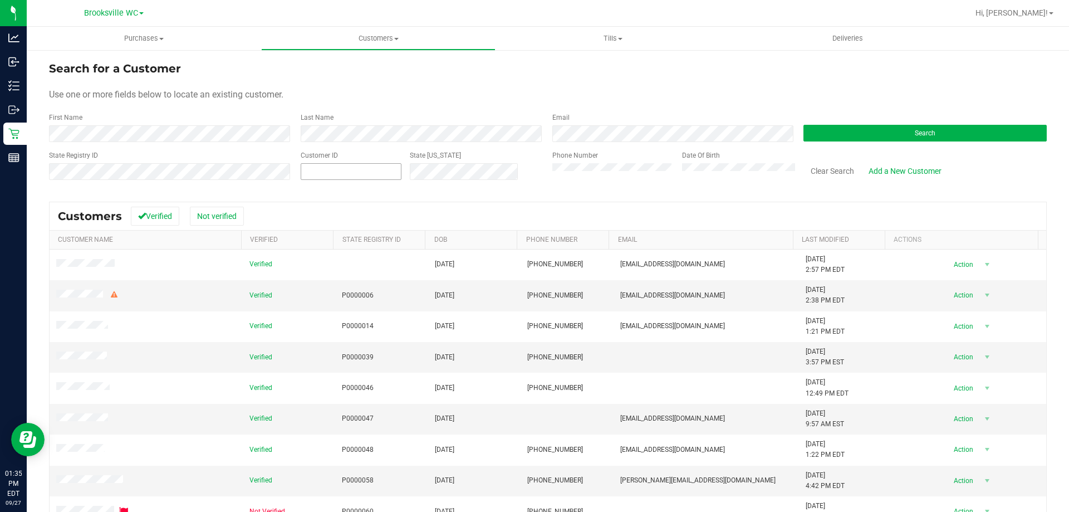
click at [365, 179] on span at bounding box center [351, 171] width 101 height 17
click at [381, 173] on span at bounding box center [351, 171] width 101 height 17
type input "1410546"
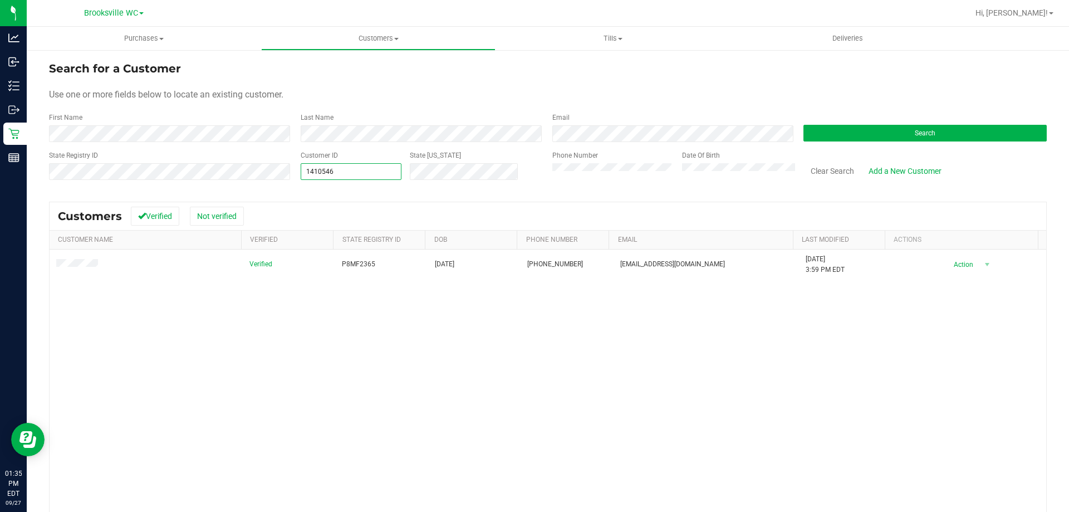
click at [214, 166] on div "State Registry ID Customer ID 1410546 1410546 State [US_STATE] Phone Number Dat…" at bounding box center [548, 170] width 998 height 40
click at [359, 174] on input "1410526" at bounding box center [351, 172] width 100 height 16
type input "1410516"
click at [361, 174] on span "1410516 1410516" at bounding box center [351, 171] width 101 height 17
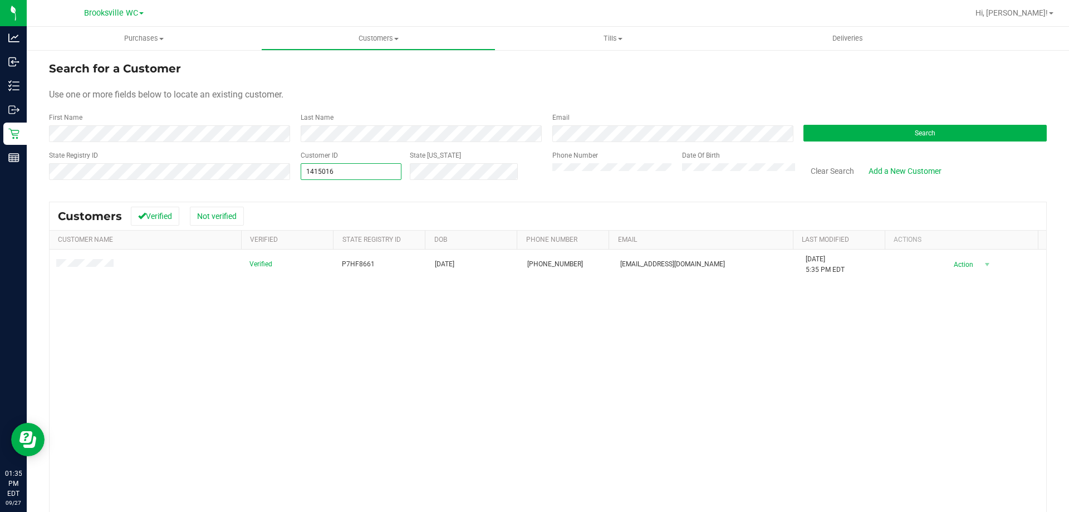
type input "1415016"
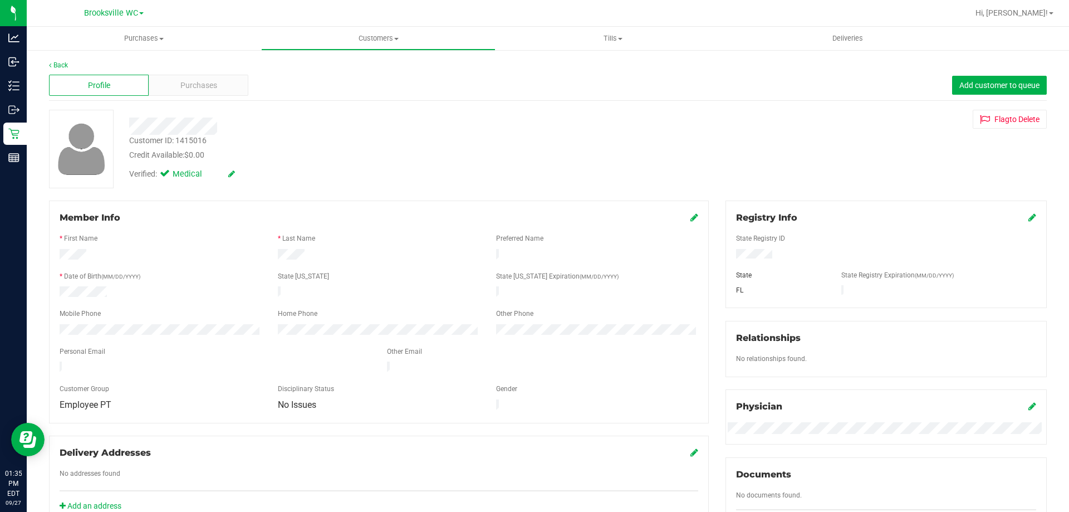
click at [213, 73] on div "Profile Purchases Add customer to queue" at bounding box center [548, 85] width 998 height 31
click at [210, 85] on span "Purchases" at bounding box center [198, 86] width 37 height 12
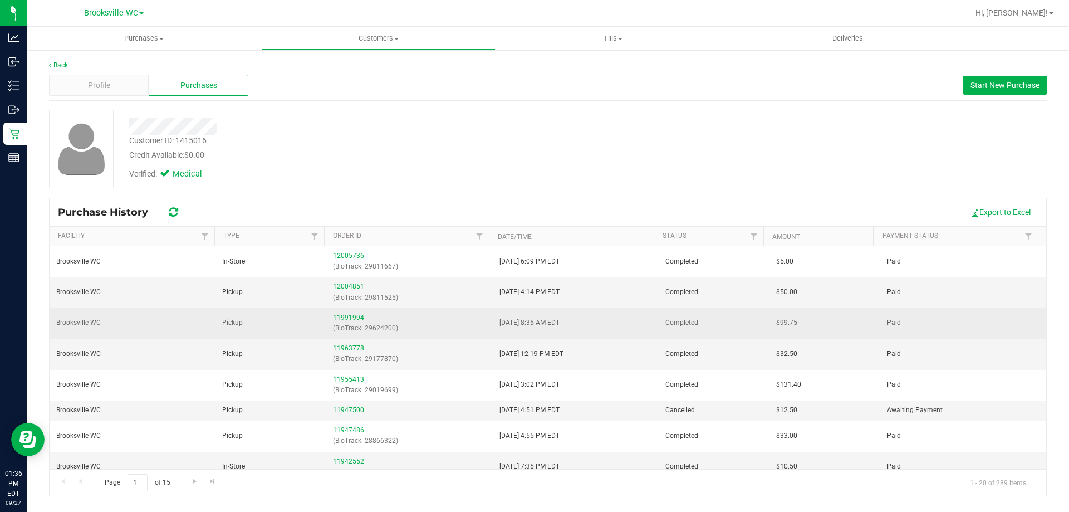
click at [337, 317] on link "11991994" at bounding box center [348, 317] width 31 height 8
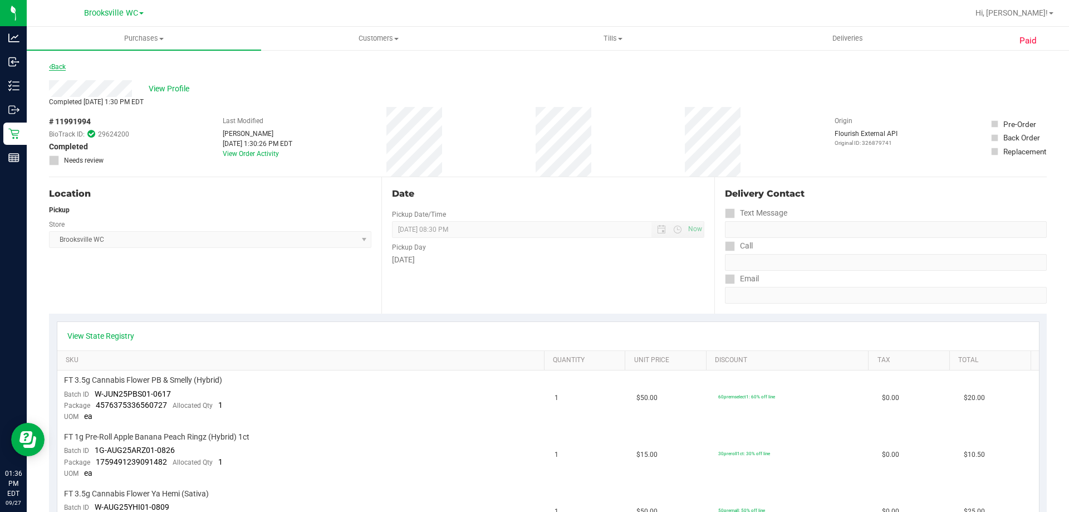
click at [58, 70] on link "Back" at bounding box center [57, 67] width 17 height 8
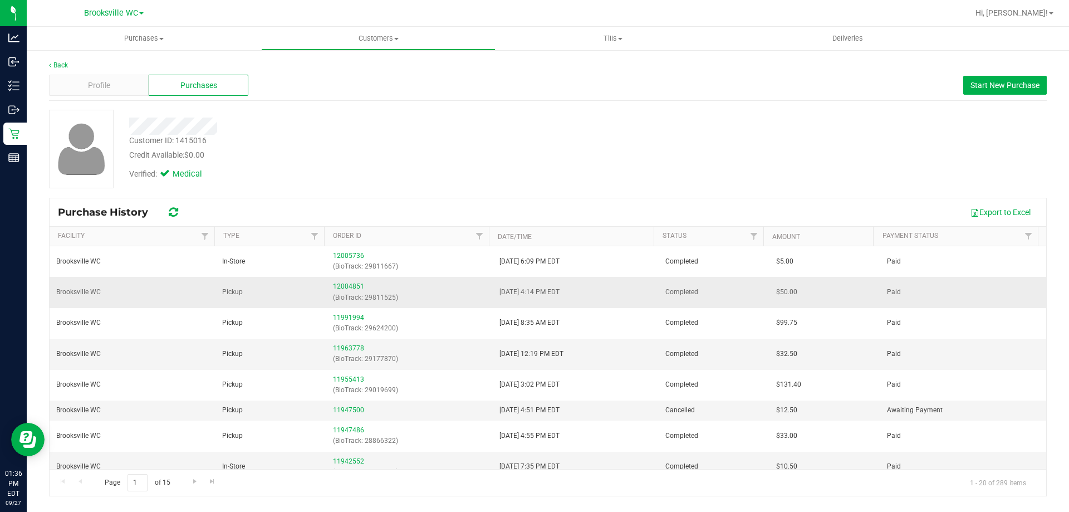
click at [355, 290] on div "12004851 (BioTrack: 29811525)" at bounding box center [409, 291] width 153 height 21
click at [351, 286] on link "12004851" at bounding box center [348, 286] width 31 height 8
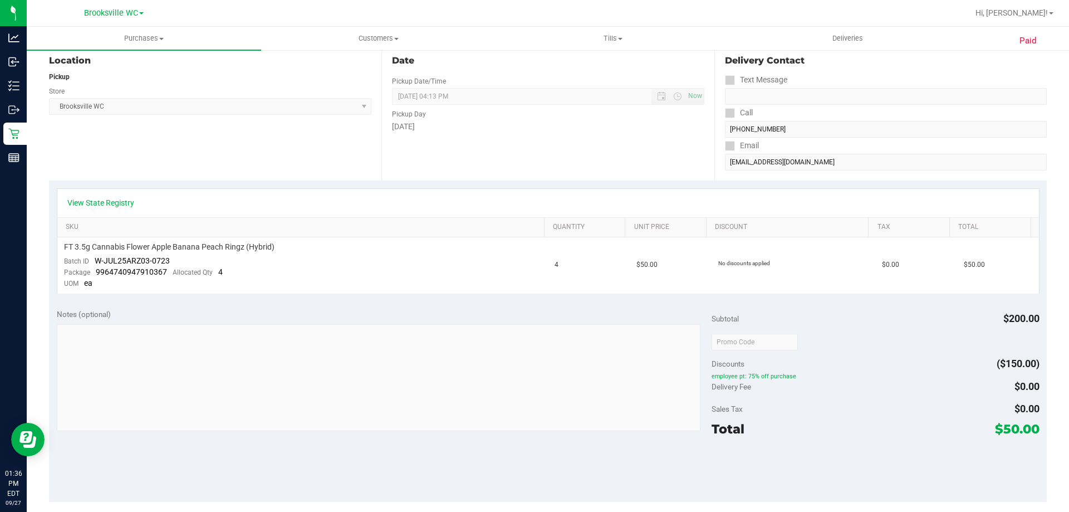
scroll to position [167, 0]
